Goal: Information Seeking & Learning: Learn about a topic

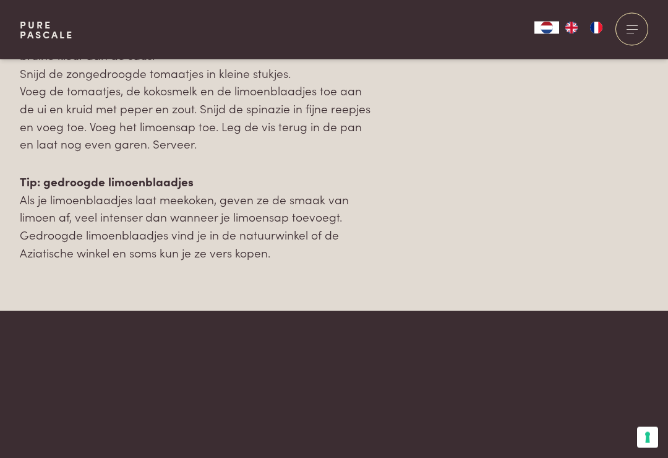
scroll to position [1525, 0]
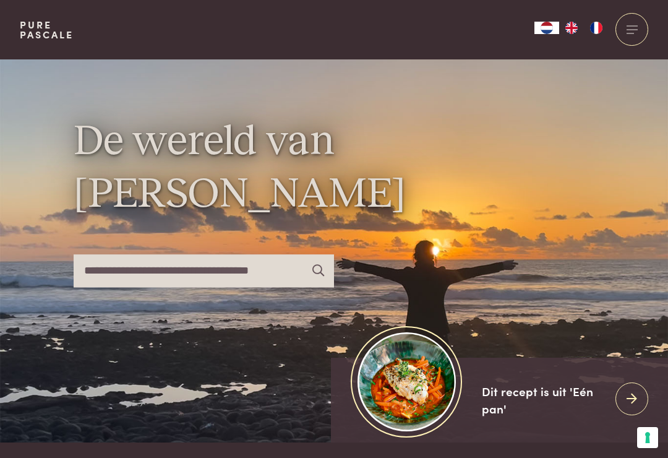
click at [627, 32] on div at bounding box center [632, 29] width 33 height 33
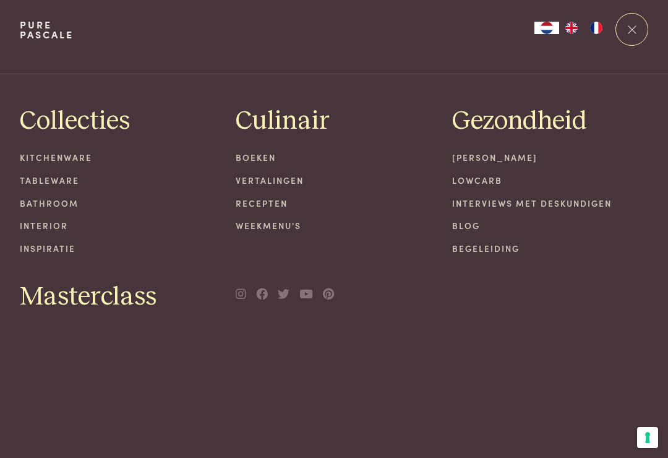
click at [289, 198] on link "Recepten" at bounding box center [334, 203] width 197 height 13
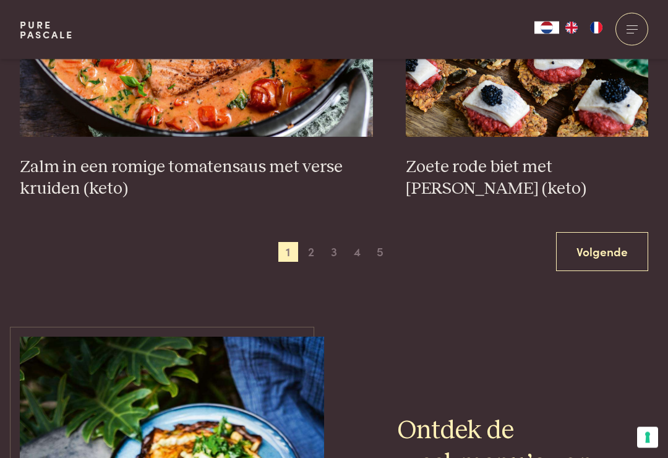
scroll to position [2346, 0]
click at [315, 242] on span "2" at bounding box center [311, 252] width 20 height 20
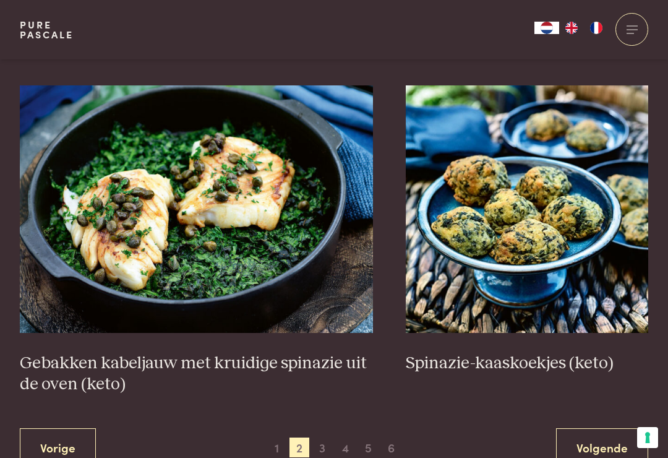
scroll to position [2130, 0]
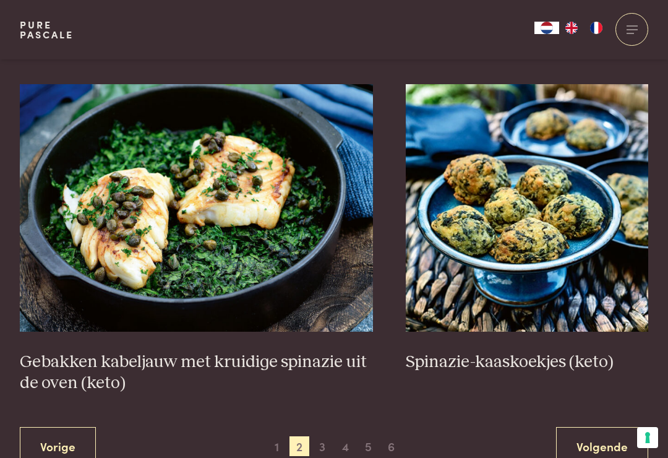
click at [327, 437] on span "3" at bounding box center [322, 446] width 20 height 20
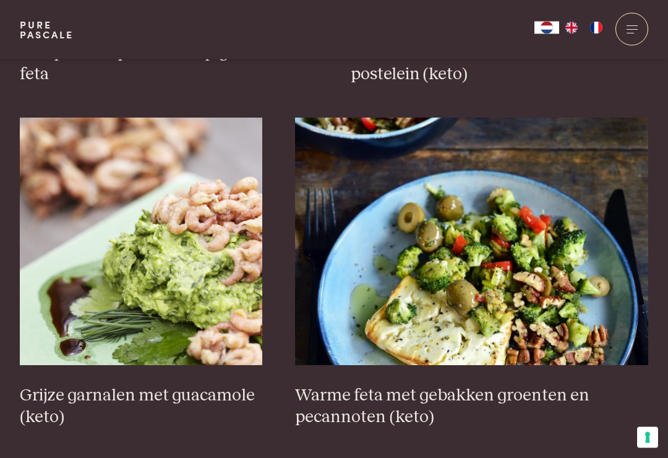
scroll to position [1817, 0]
click at [97, 394] on h3 "Grijze garnalen met guacamole (keto)" at bounding box center [141, 406] width 243 height 43
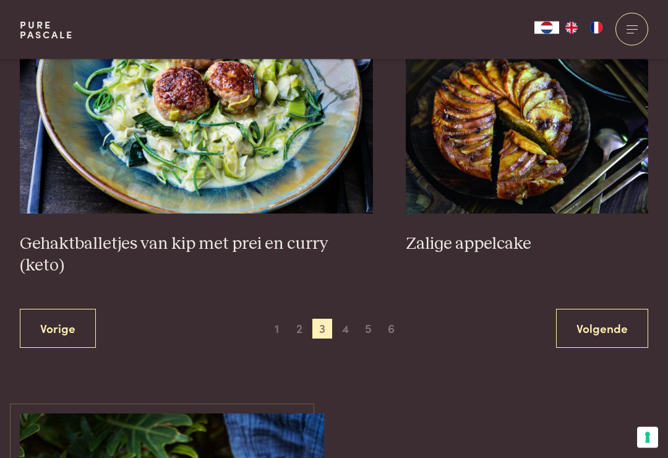
scroll to position [2313, 0]
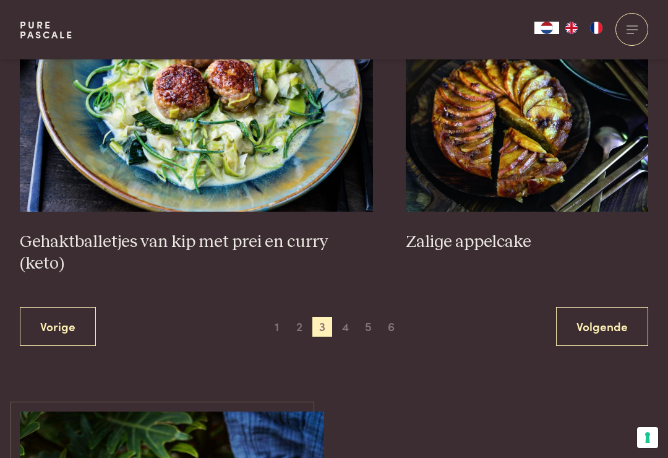
click at [348, 317] on span "4" at bounding box center [346, 327] width 20 height 20
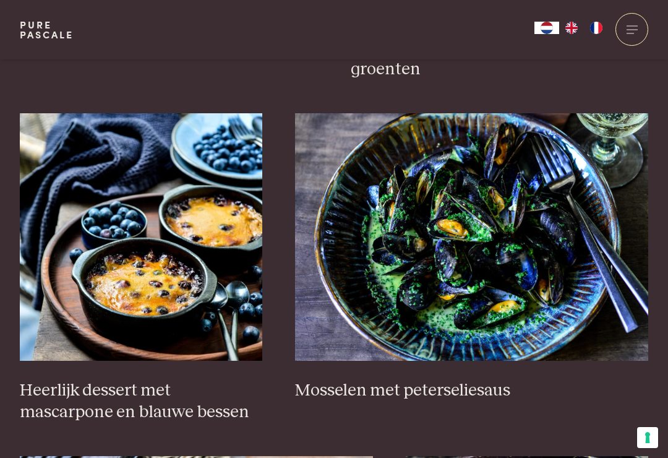
scroll to position [775, 0]
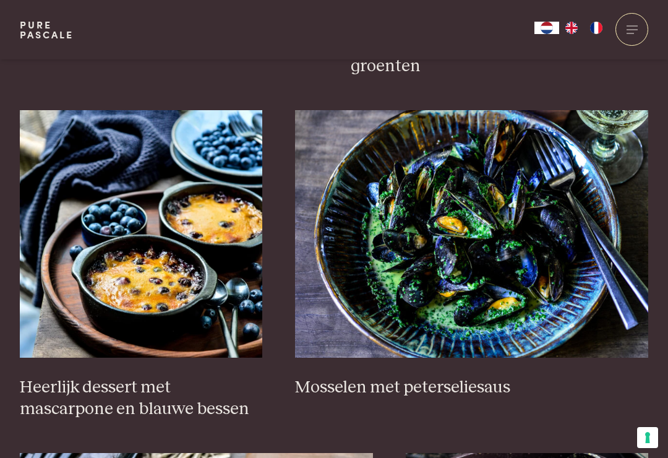
click at [479, 386] on h3 "Mosselen met peterseliesaus" at bounding box center [471, 388] width 353 height 22
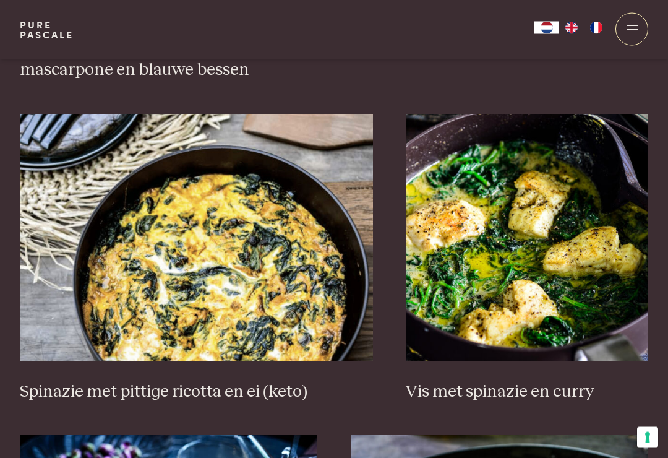
scroll to position [1117, 0]
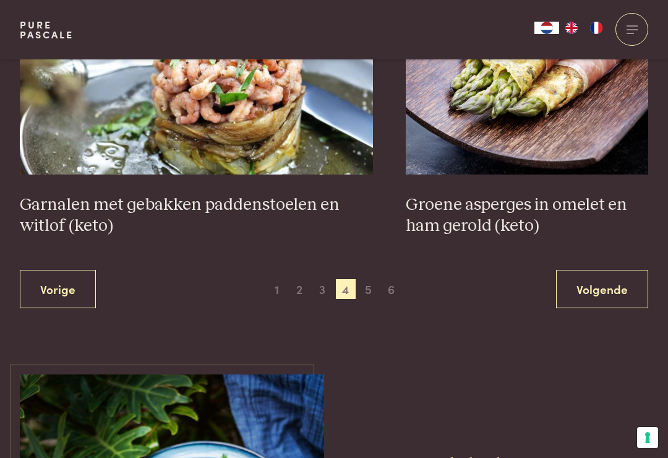
click at [371, 279] on span "5" at bounding box center [369, 289] width 20 height 20
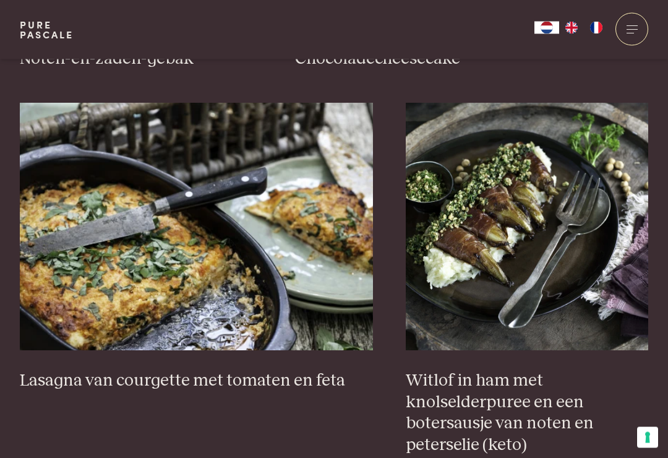
scroll to position [1104, 0]
click at [317, 382] on h3 "Lasagna van courgette met tomaten en feta" at bounding box center [196, 381] width 353 height 22
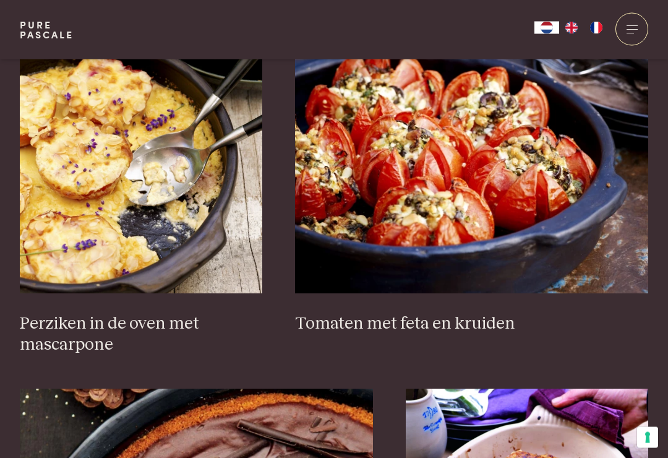
scroll to position [1868, 0]
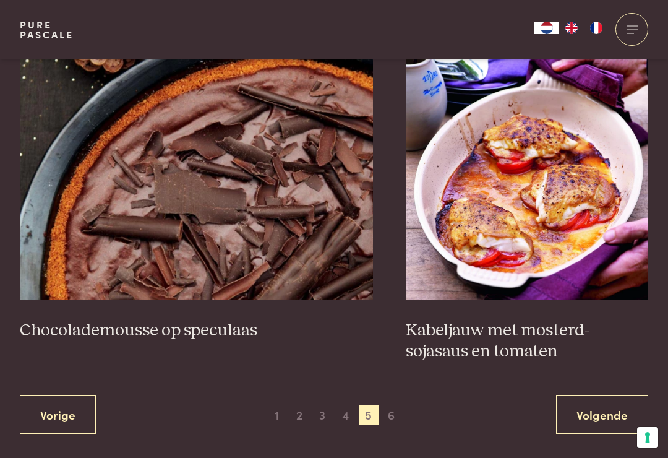
click at [396, 415] on span "6" at bounding box center [392, 415] width 20 height 20
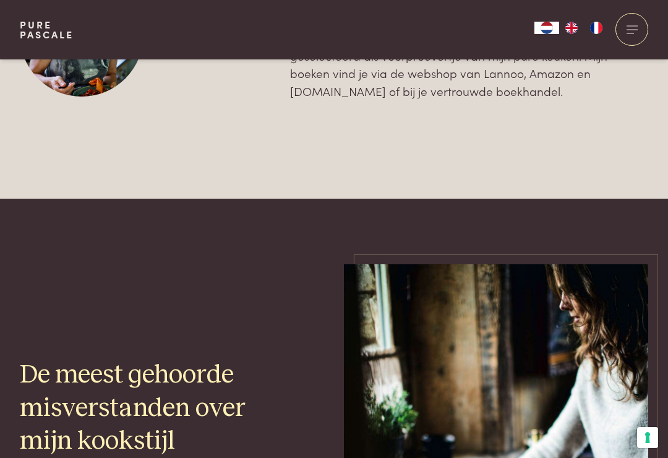
scroll to position [2028, 0]
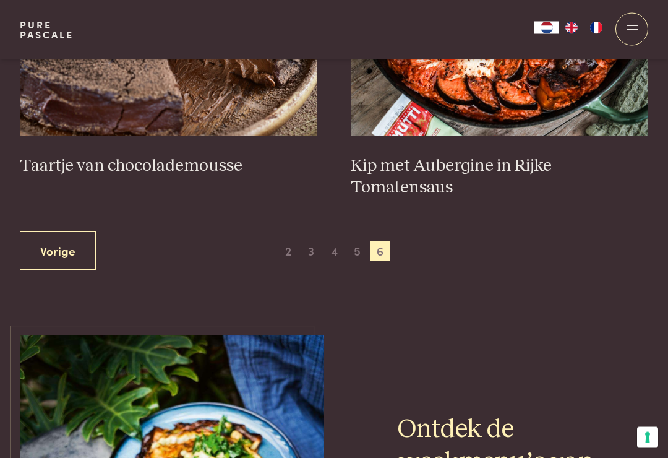
scroll to position [652, 0]
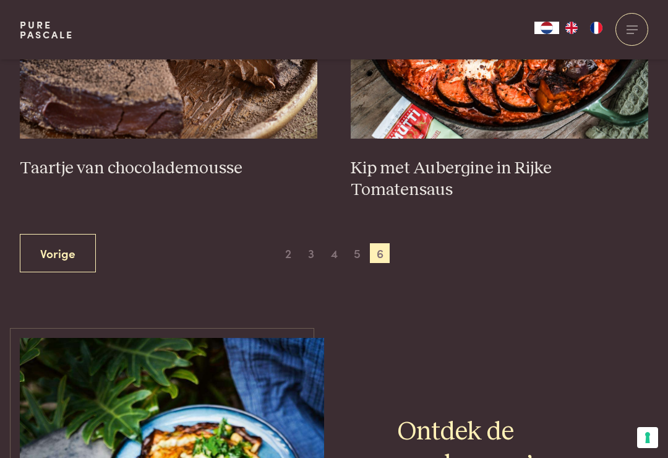
click at [627, 38] on div at bounding box center [632, 29] width 33 height 33
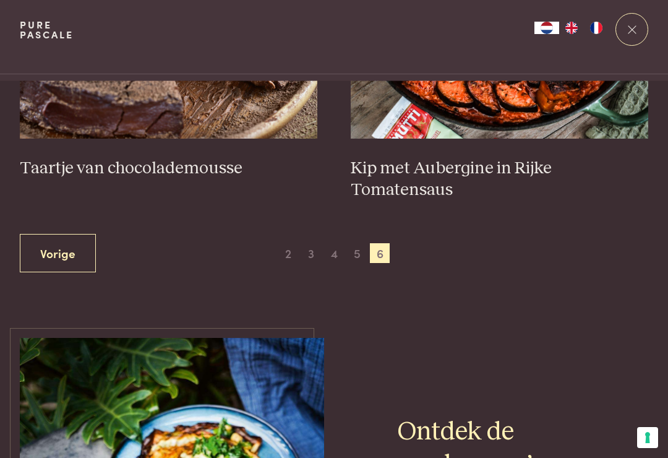
scroll to position [0, 0]
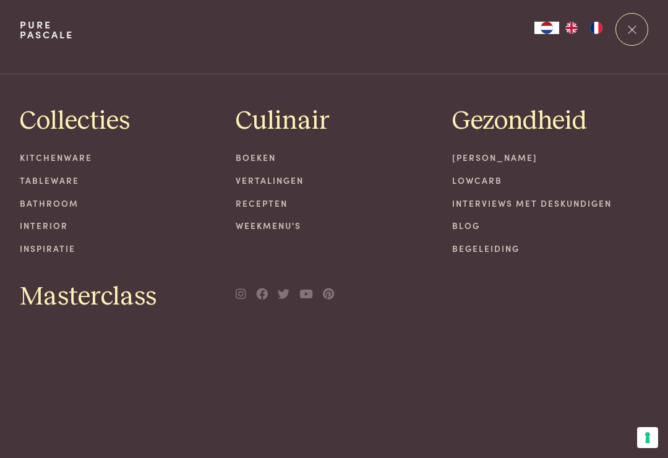
click at [277, 203] on link "Recepten" at bounding box center [334, 203] width 197 height 13
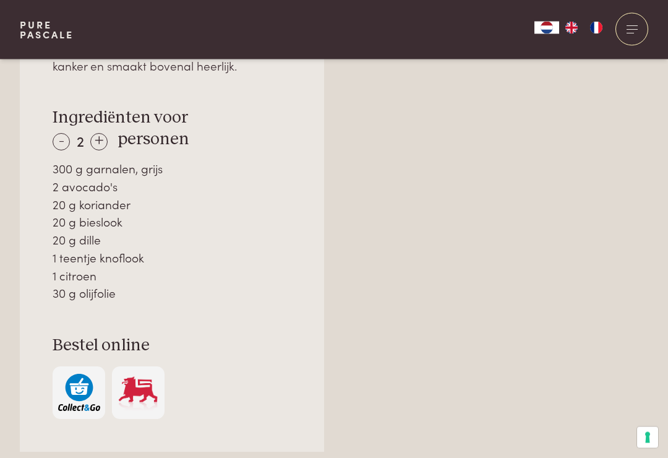
scroll to position [892, 0]
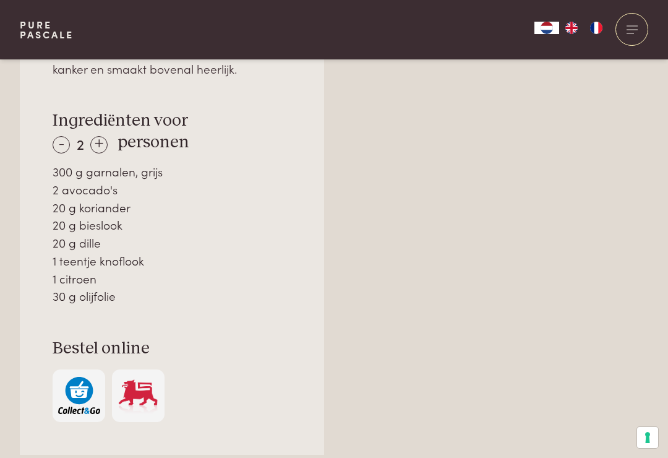
click at [56, 136] on div "-" at bounding box center [61, 144] width 17 height 17
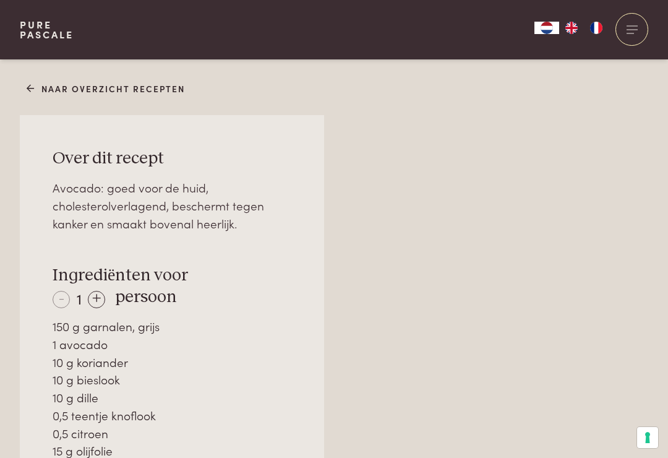
scroll to position [736, 0]
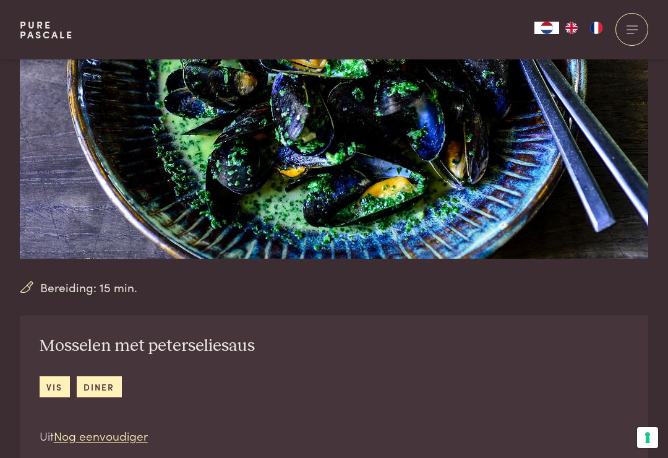
scroll to position [176, 0]
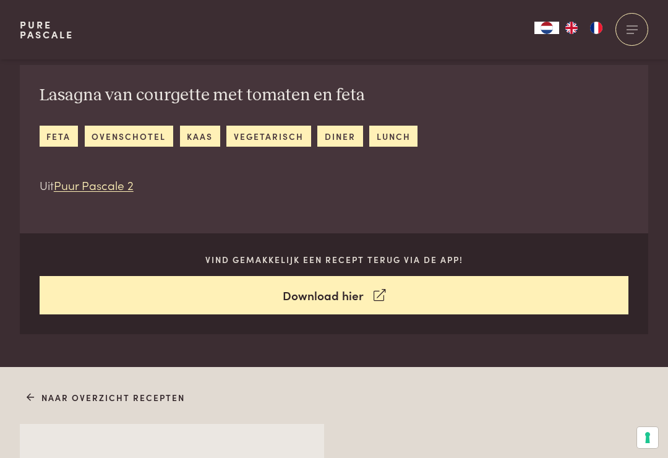
scroll to position [423, 0]
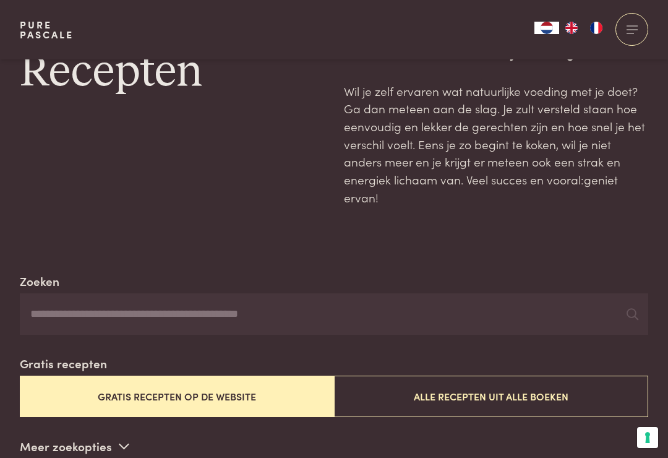
click at [553, 397] on button "Alle recepten uit alle boeken" at bounding box center [491, 396] width 314 height 41
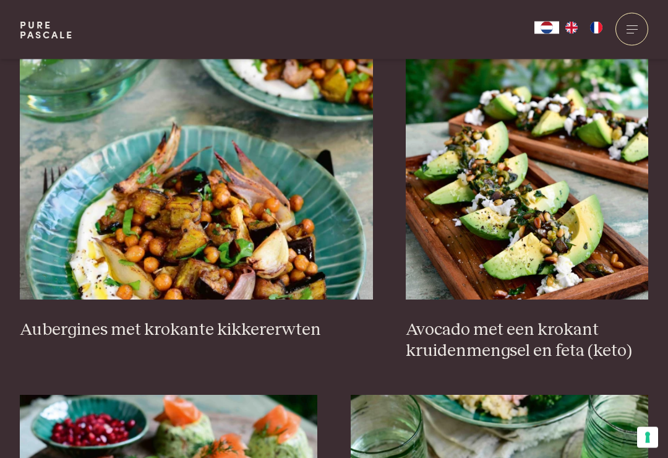
scroll to position [1176, 0]
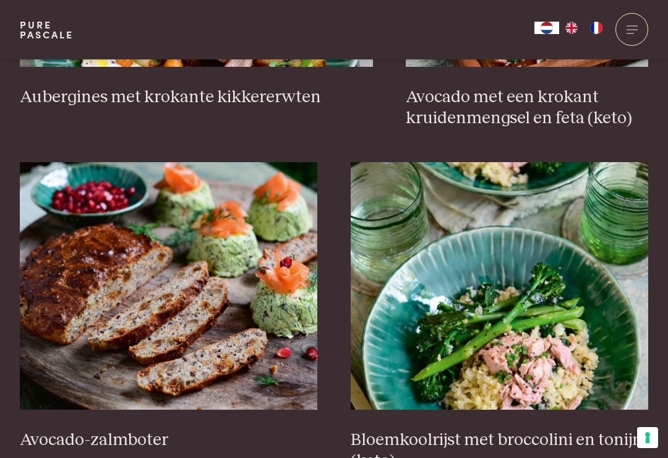
click at [73, 454] on div "Avocado-zalmboter" at bounding box center [169, 317] width 298 height 310
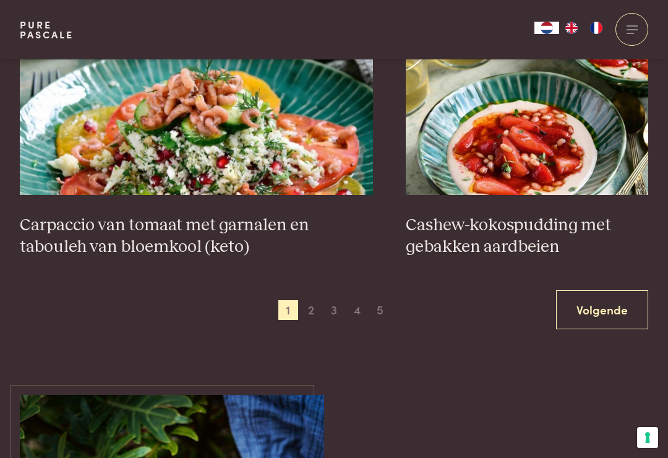
scroll to position [2288, 0]
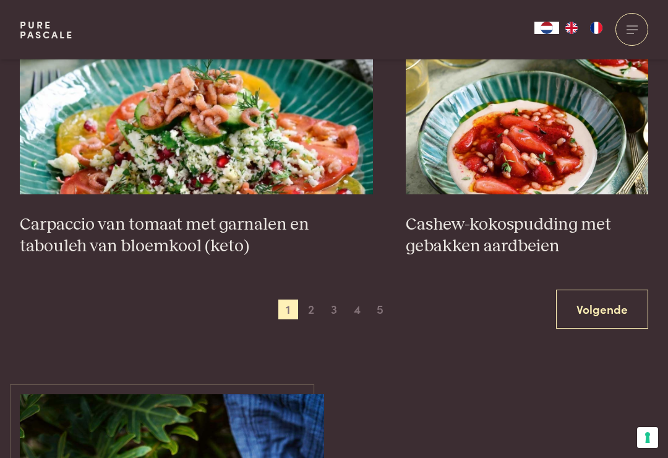
click at [311, 303] on span "2" at bounding box center [311, 309] width 20 height 20
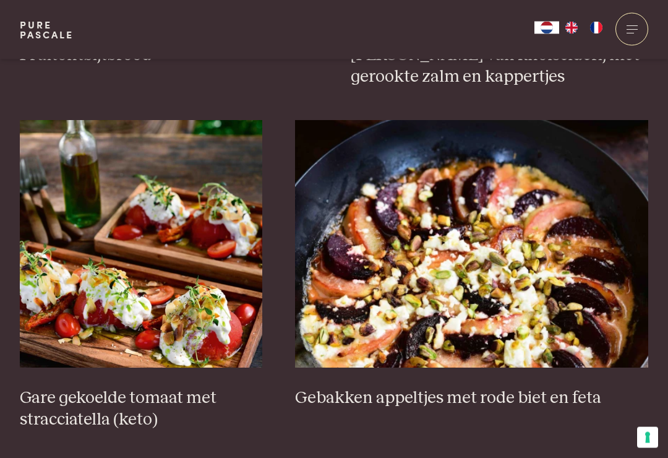
scroll to position [1772, 0]
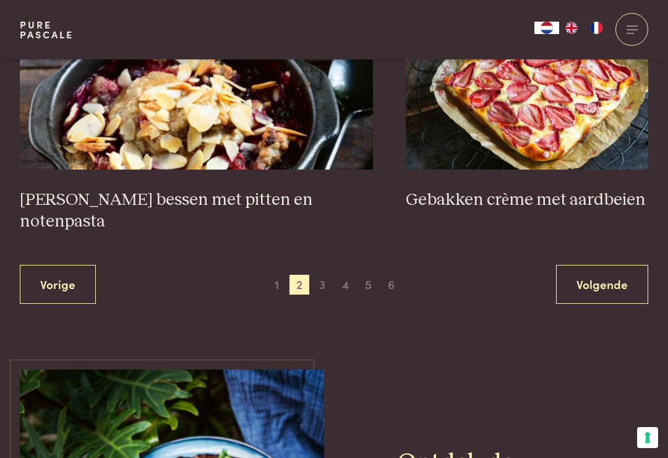
click at [322, 275] on span "3" at bounding box center [322, 285] width 20 height 20
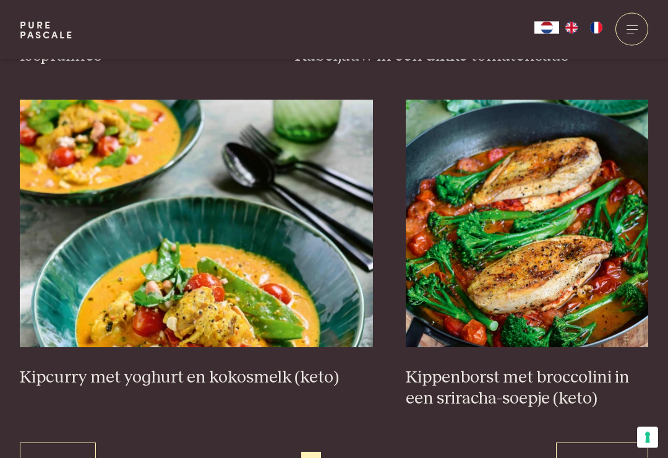
scroll to position [2163, 0]
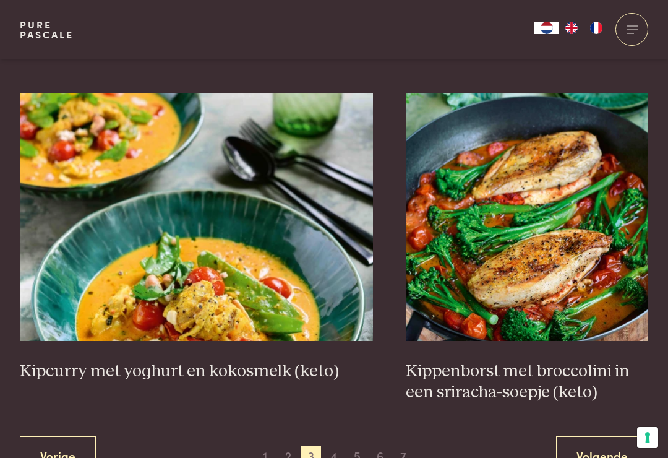
click at [337, 446] on span "4" at bounding box center [334, 456] width 20 height 20
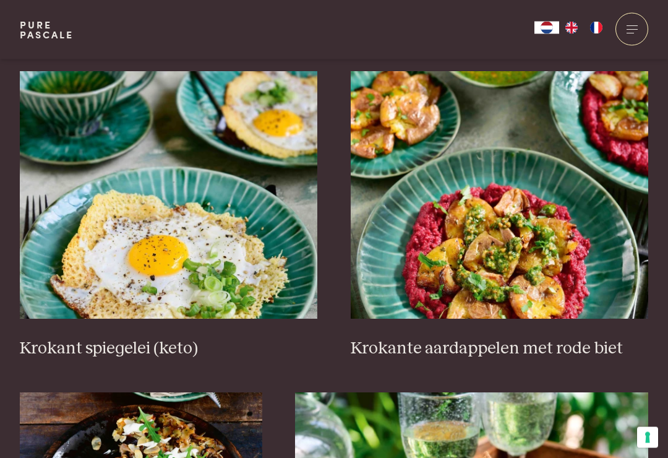
scroll to position [472, 0]
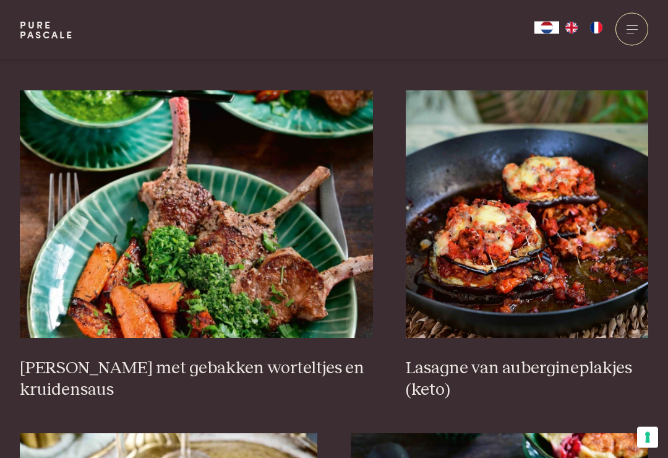
scroll to position [1116, 0]
click at [606, 369] on h3 "Lasagne van aubergineplakjes (keto)" at bounding box center [527, 379] width 243 height 43
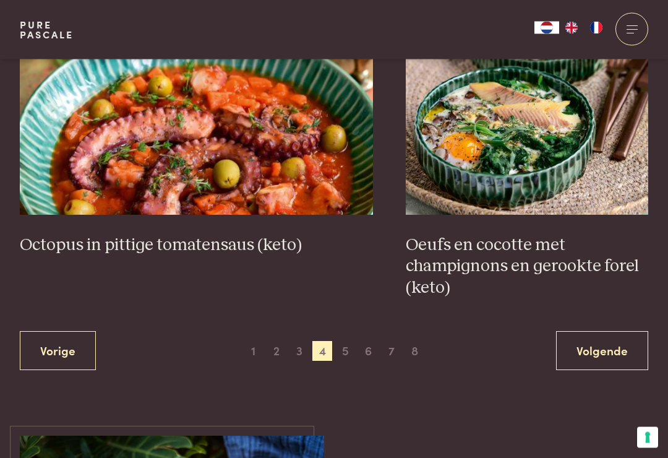
scroll to position [2248, 0]
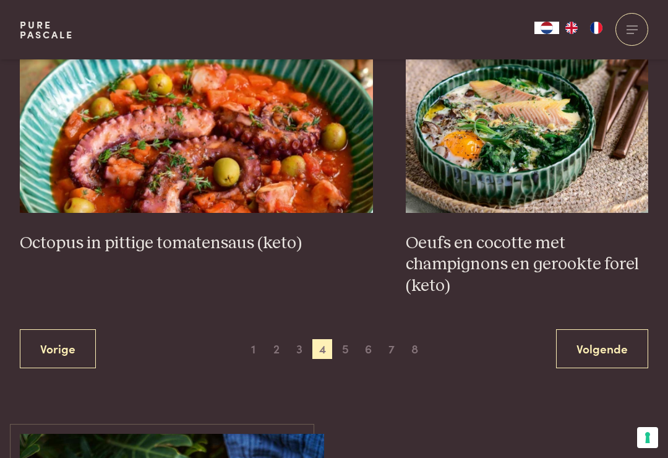
click at [340, 339] on span "5" at bounding box center [346, 349] width 20 height 20
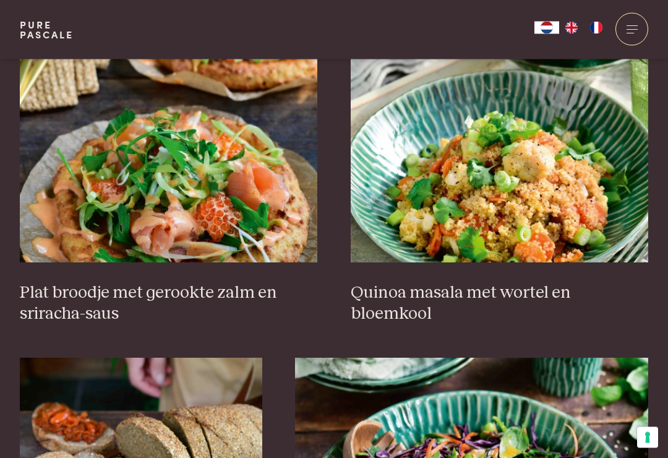
scroll to position [1557, 0]
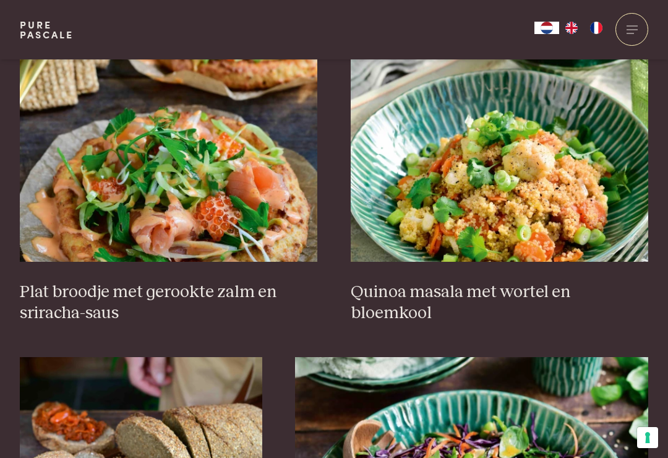
click at [84, 290] on h3 "Plat broodje met gerookte zalm en sriracha-saus" at bounding box center [169, 303] width 298 height 43
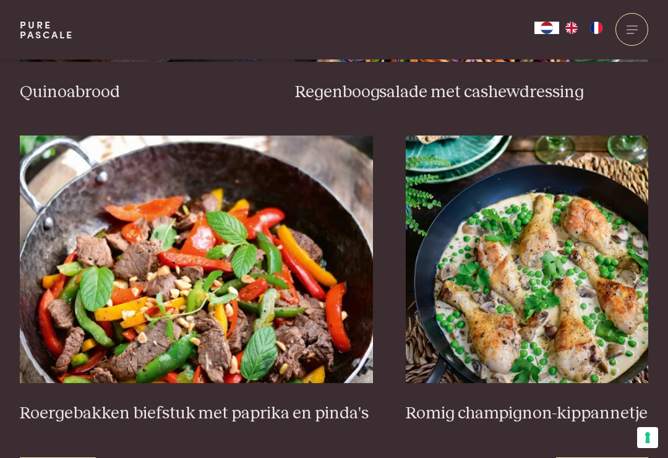
scroll to position [2100, 0]
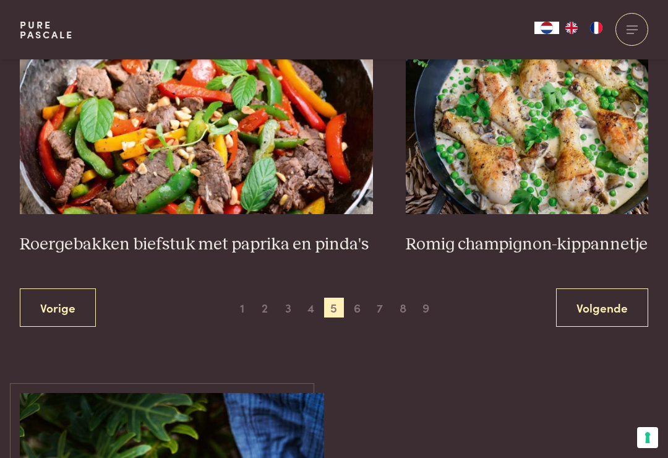
click at [354, 299] on span "6" at bounding box center [357, 308] width 20 height 20
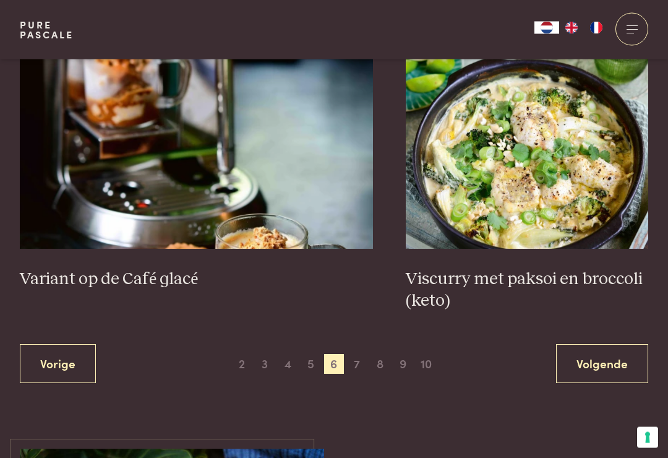
scroll to position [2234, 0]
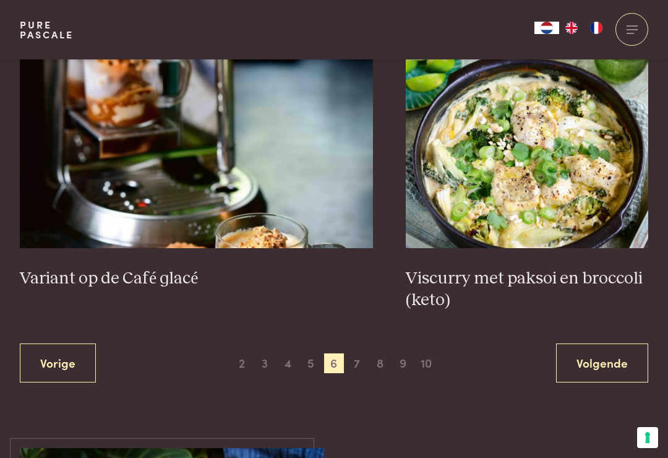
click at [99, 274] on h3 "Variant op de Café glacé" at bounding box center [196, 279] width 353 height 22
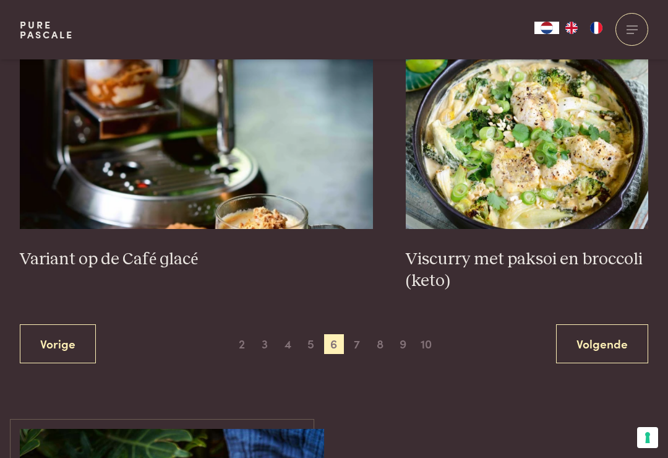
click at [357, 334] on span "7" at bounding box center [357, 344] width 20 height 20
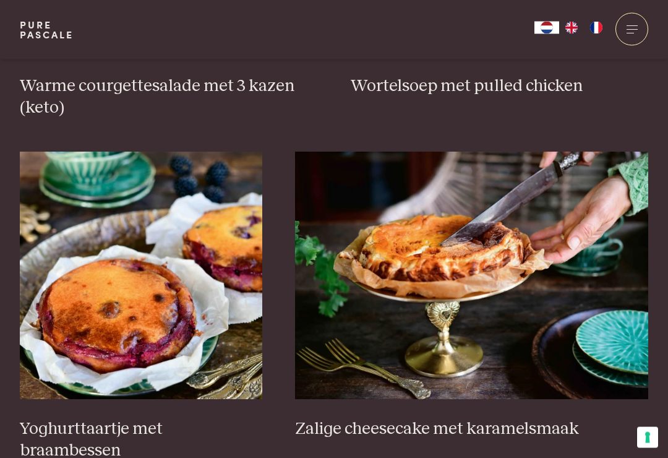
scroll to position [734, 0]
click at [576, 364] on img at bounding box center [471, 276] width 353 height 248
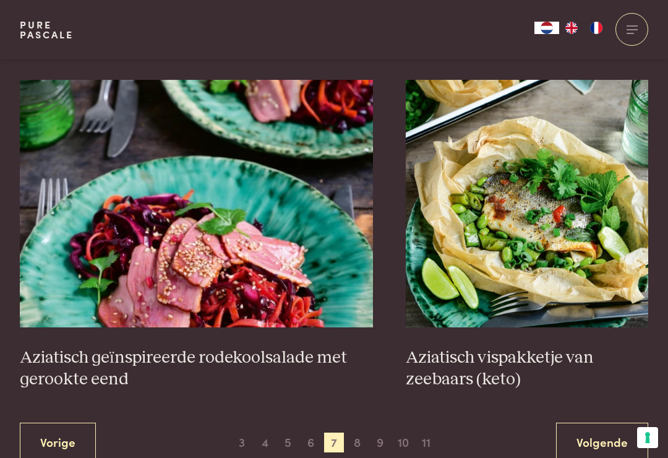
scroll to position [2161, 0]
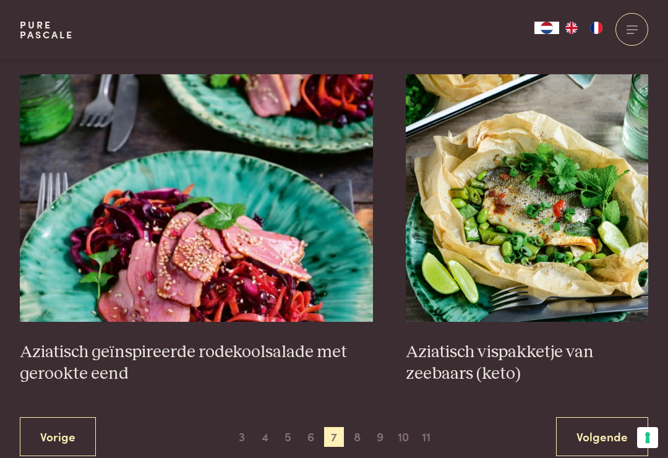
click at [361, 428] on span "8" at bounding box center [357, 437] width 20 height 20
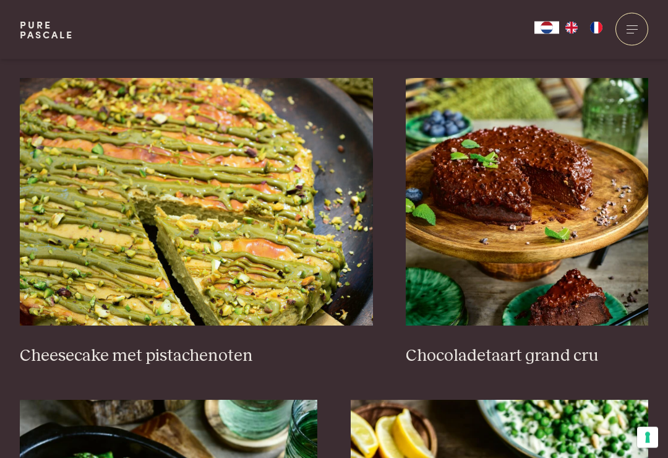
scroll to position [1129, 0]
click at [62, 351] on h3 "Cheesecake met pistachenoten" at bounding box center [196, 356] width 353 height 22
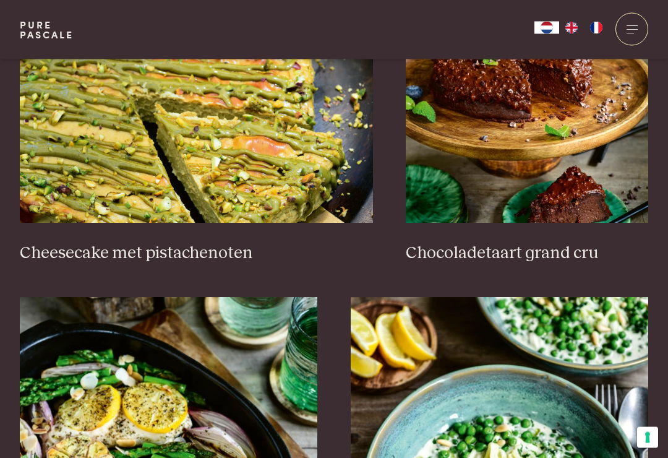
scroll to position [1231, 0]
click at [574, 256] on h3 "Chocoladetaart grand cru" at bounding box center [527, 254] width 243 height 22
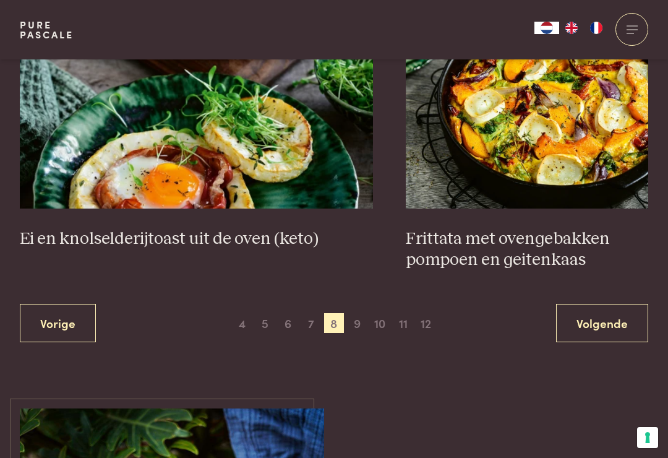
click at [360, 315] on span "9" at bounding box center [357, 323] width 20 height 20
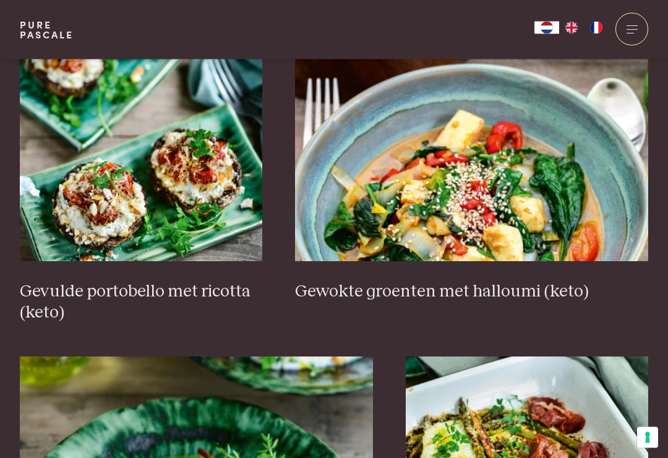
scroll to position [1900, 0]
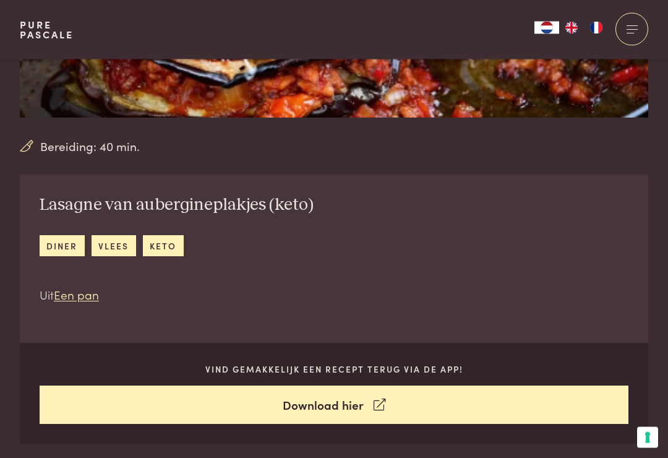
scroll to position [315, 0]
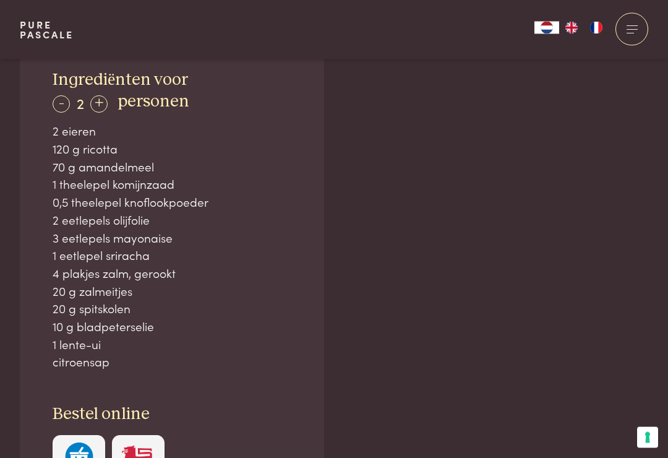
scroll to position [788, 0]
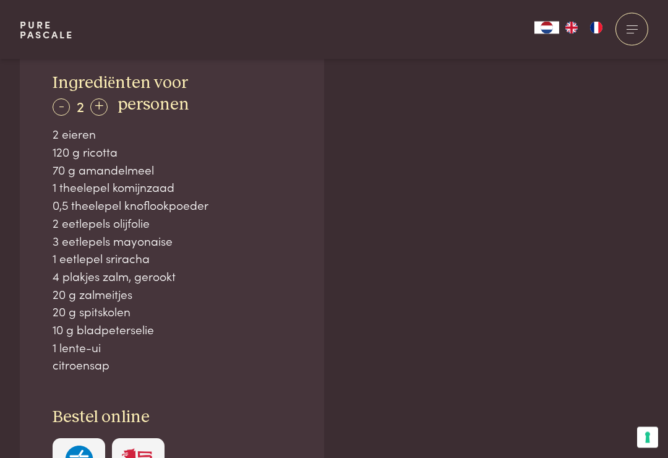
click at [629, 314] on div "Ingrediënten voor - 2 + personen 2 eieren 120 g ricotta 70 g amandelmeel 1 thee…" at bounding box center [334, 441] width 629 height 803
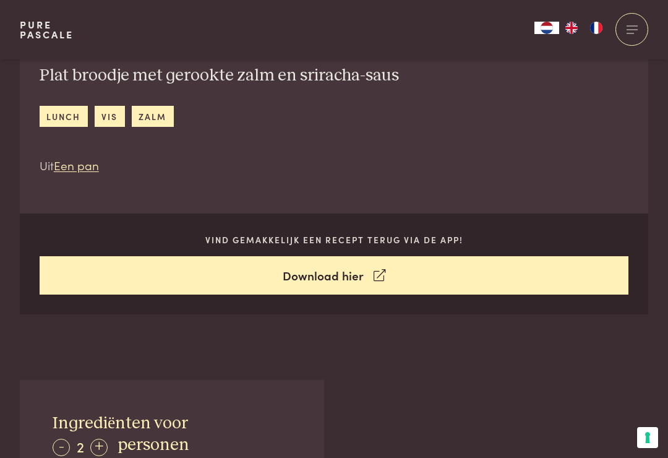
scroll to position [337, 0]
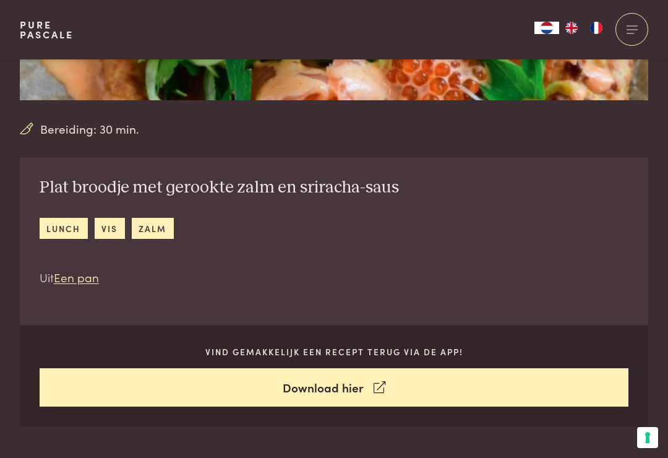
click at [338, 384] on link "Download hier" at bounding box center [335, 387] width 590 height 39
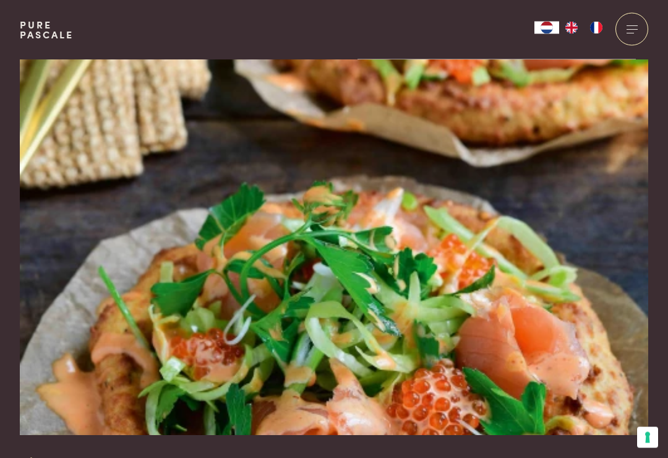
scroll to position [0, 0]
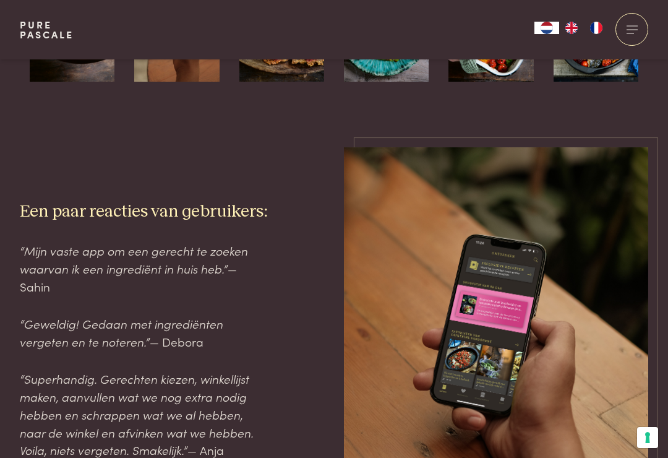
scroll to position [1330, 0]
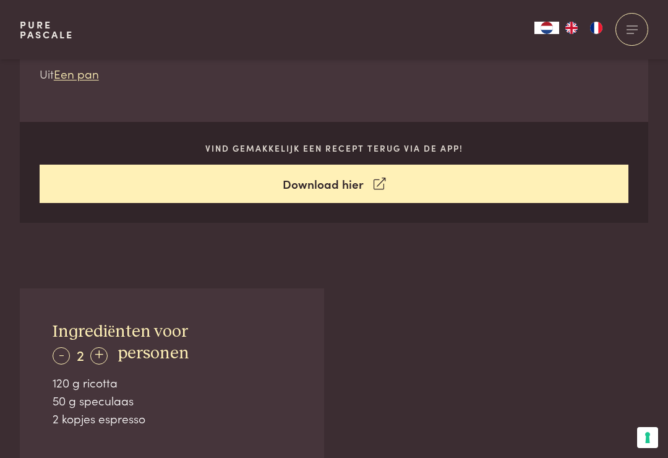
scroll to position [540, 0]
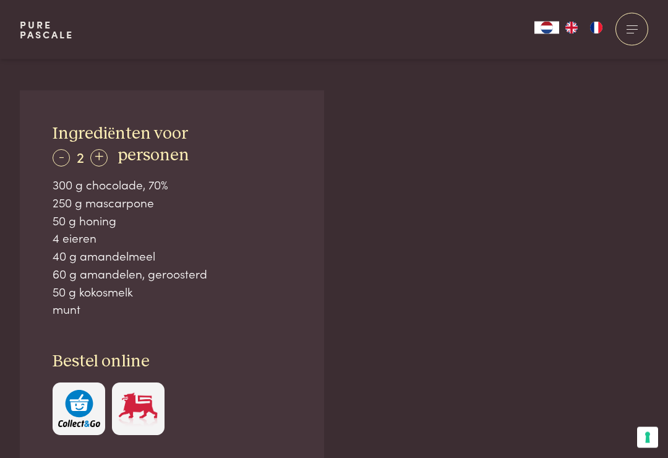
scroll to position [735, 0]
